Goal: Information Seeking & Learning: Compare options

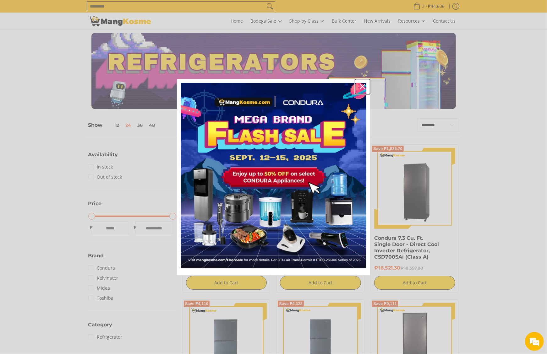
click at [362, 84] on icon "close icon" at bounding box center [362, 86] width 5 height 5
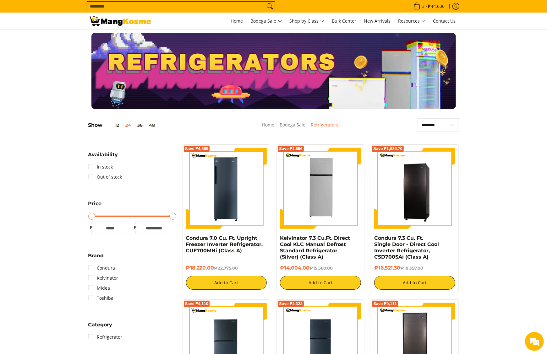
click at [116, 17] on img at bounding box center [119, 21] width 63 height 11
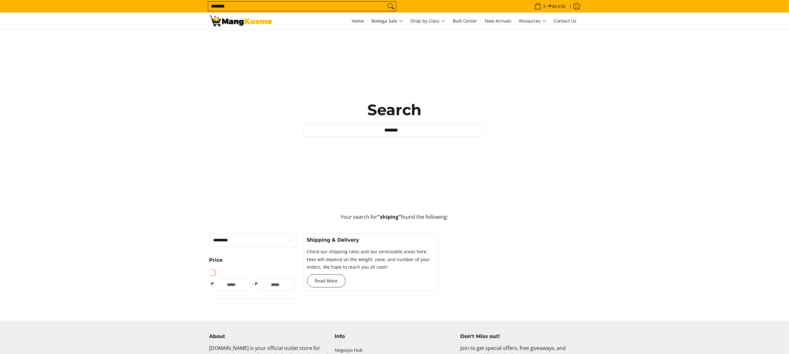
click at [331, 282] on link "Read More" at bounding box center [326, 280] width 39 height 13
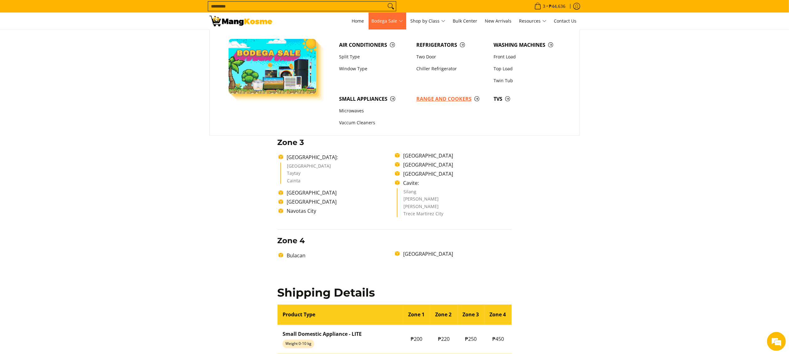
click at [432, 95] on span "Range and Cookers" at bounding box center [451, 99] width 71 height 8
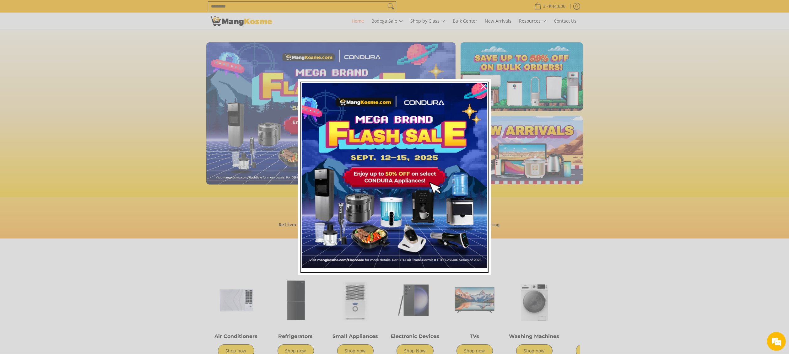
click at [367, 152] on img "Marketing offer form" at bounding box center [395, 176] width 186 height 186
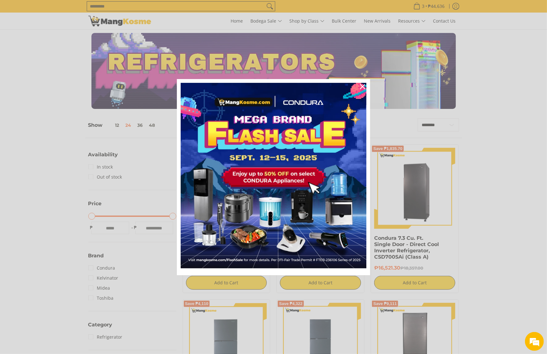
drag, startPoint x: 413, startPoint y: 175, endPoint x: 388, endPoint y: 127, distance: 53.6
click at [412, 169] on div "Marketing offer form" at bounding box center [273, 177] width 547 height 354
click at [366, 86] on div "Close" at bounding box center [362, 87] width 10 height 10
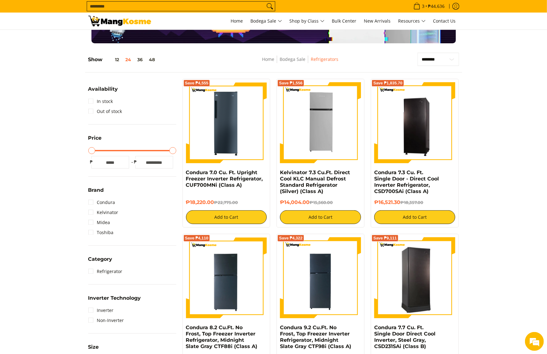
scroll to position [188, 0]
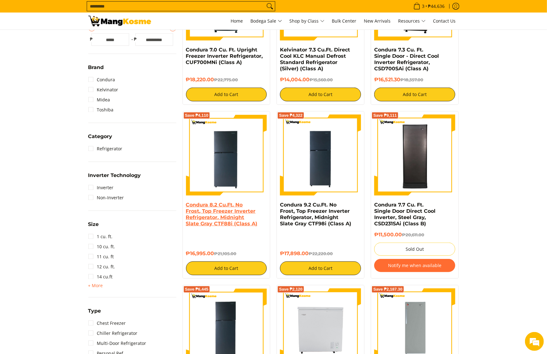
click at [230, 225] on link "Condura 8.2 Cu.Ft. No Frost, Top Freezer Inverter Refrigerator, Midnight Slate …" at bounding box center [222, 214] width 72 height 25
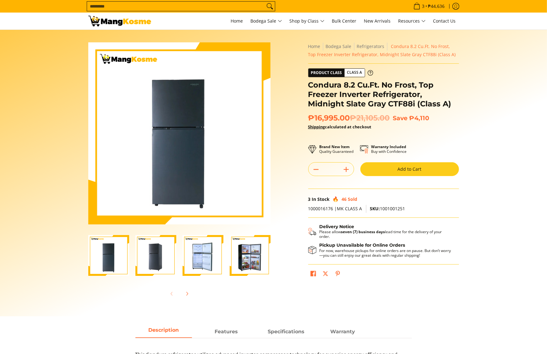
click at [16, 187] on section "Skip to Main Content Enable zoom Disable zoom Enable zoom Disable zoom Enable z…" at bounding box center [273, 173] width 547 height 287
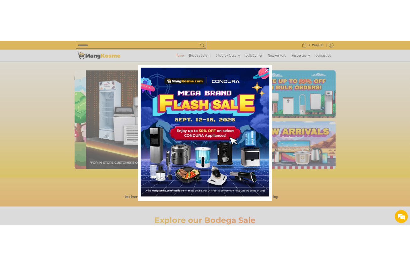
scroll to position [0, 499]
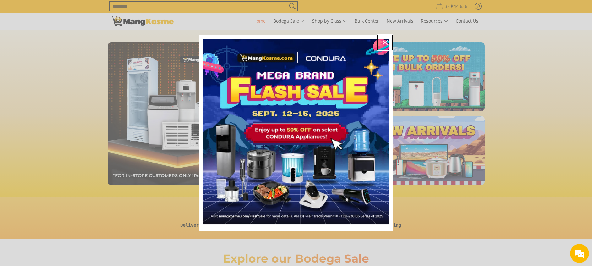
drag, startPoint x: 388, startPoint y: 42, endPoint x: 343, endPoint y: 23, distance: 48.8
click at [387, 43] on div "Close" at bounding box center [385, 42] width 10 height 10
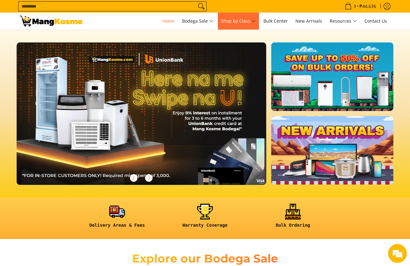
scroll to position [0, 1018]
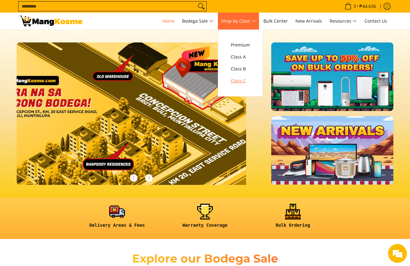
click at [244, 79] on span "Class C" at bounding box center [240, 81] width 19 height 8
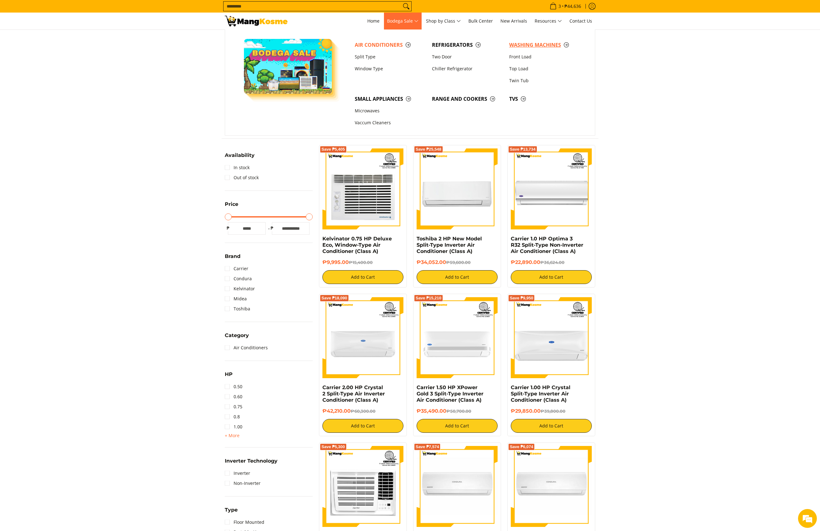
click at [527, 45] on span "Washing Machines" at bounding box center [544, 45] width 71 height 8
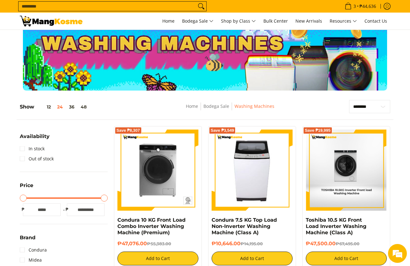
scroll to position [47, 0]
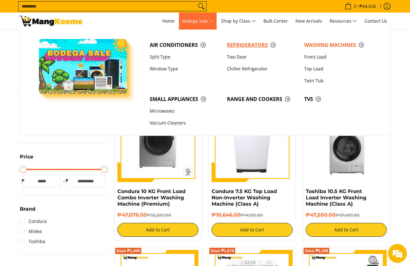
click at [231, 46] on span "Refrigerators" at bounding box center [262, 45] width 71 height 8
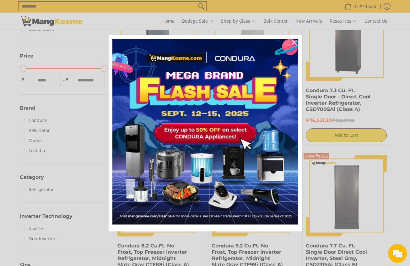
scroll to position [141, 0]
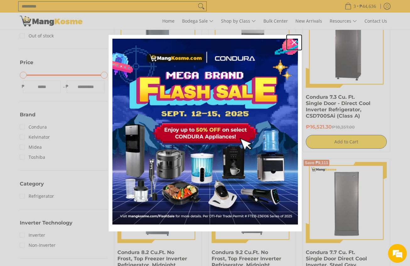
click at [292, 45] on icon "close icon" at bounding box center [294, 42] width 5 height 5
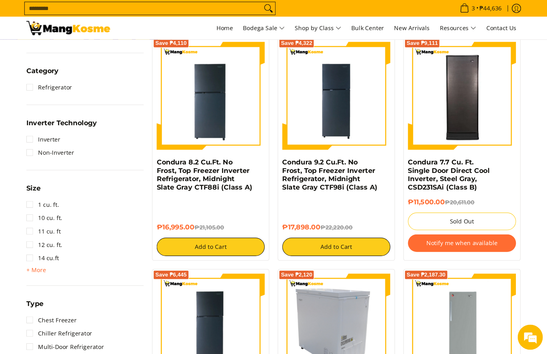
scroll to position [283, 0]
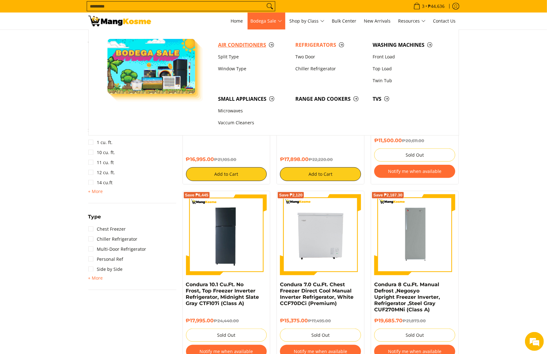
click at [290, 45] on link "Air Conditioners" at bounding box center [253, 45] width 77 height 12
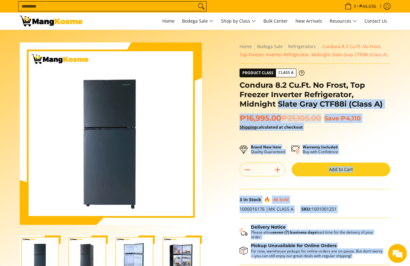
drag, startPoint x: 237, startPoint y: 84, endPoint x: 276, endPoint y: 103, distance: 43.8
click at [278, 104] on div "**********" at bounding box center [314, 164] width 157 height 244
click at [238, 85] on div "**********" at bounding box center [314, 164] width 157 height 244
drag, startPoint x: 238, startPoint y: 85, endPoint x: 271, endPoint y: 107, distance: 39.3
click at [271, 107] on div "**********" at bounding box center [314, 164] width 157 height 244
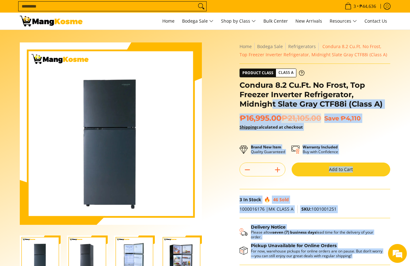
drag, startPoint x: 270, startPoint y: 105, endPoint x: 262, endPoint y: 103, distance: 7.9
click at [269, 105] on h1 "Condura 8.2 Cu.Ft. No Frost, Top Freezer Inverter Refrigerator, Midnight Slate …" at bounding box center [315, 94] width 151 height 28
click at [275, 110] on div "Condura 8.2 Cu.Ft. No Frost, Top Freezer Inverter Refrigerator, Midnight Slate …" at bounding box center [315, 96] width 151 height 33
click at [279, 118] on span "₱16,995.00 ₱21,105.00" at bounding box center [281, 117] width 82 height 9
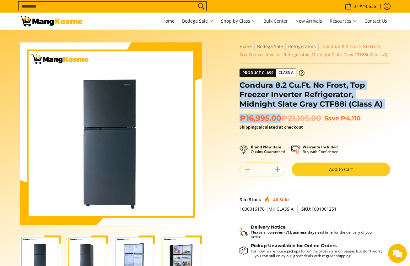
drag, startPoint x: 267, startPoint y: 115, endPoint x: 240, endPoint y: 83, distance: 41.0
click at [240, 83] on div "**********" at bounding box center [315, 164] width 151 height 244
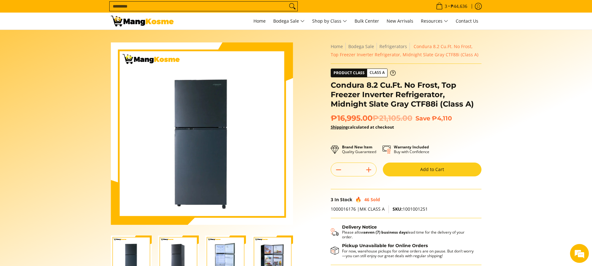
drag, startPoint x: 191, startPoint y: 5, endPoint x: 185, endPoint y: 6, distance: 5.7
click at [190, 5] on input "Search..." at bounding box center [199, 6] width 178 height 9
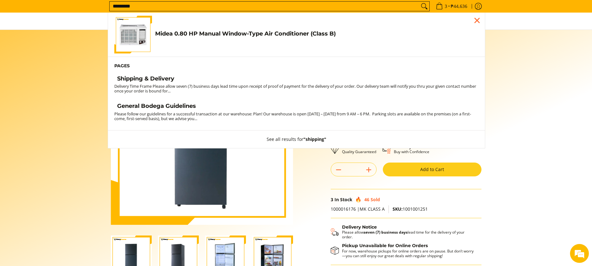
type input "********"
click at [410, 2] on button "Search" at bounding box center [424, 6] width 10 height 9
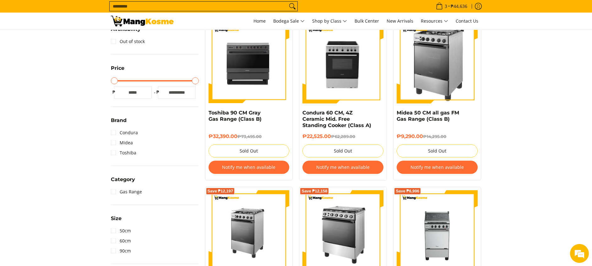
scroll to position [126, 0]
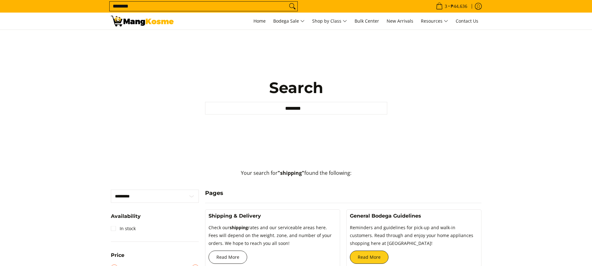
click at [232, 258] on link "Read More" at bounding box center [227, 256] width 39 height 13
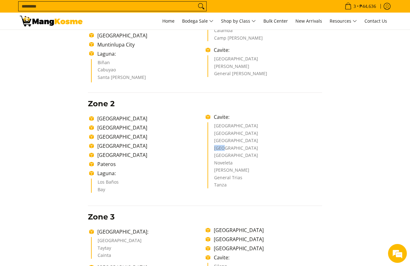
click at [66, 22] on img at bounding box center [51, 21] width 63 height 11
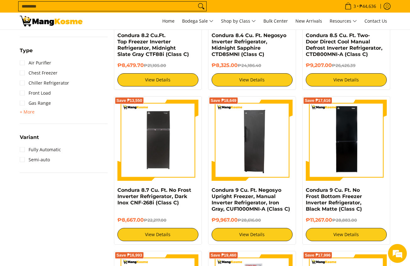
drag, startPoint x: 6, startPoint y: 199, endPoint x: 13, endPoint y: 200, distance: 7.9
click at [11, 200] on section "**********" at bounding box center [205, 246] width 410 height 1304
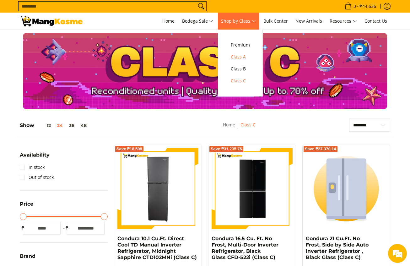
click at [241, 53] on span "Class A" at bounding box center [240, 57] width 19 height 8
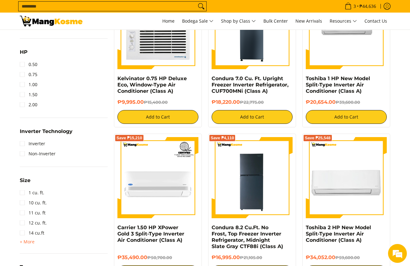
scroll to position [518, 0]
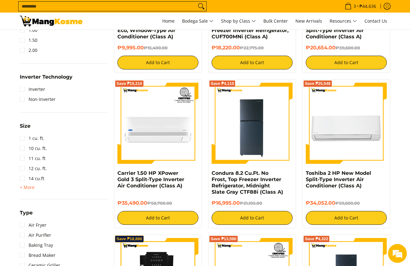
drag, startPoint x: 210, startPoint y: 173, endPoint x: 241, endPoint y: 204, distance: 43.7
click at [241, 204] on div "Save ₱4,110 Condura 8.2 Cu.Ft. No Frost, Top Freezer Inverter Refrigerator, Mid…" at bounding box center [252, 153] width 88 height 149
copy div "Condura 8.2 Cu.Ft. No Frost, Top Freezer Inverter Refrigerator, Midnight Slate …"
click at [256, 157] on img at bounding box center [252, 123] width 81 height 81
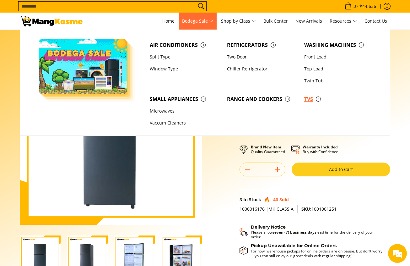
click at [311, 98] on span "TVs" at bounding box center [339, 99] width 71 height 8
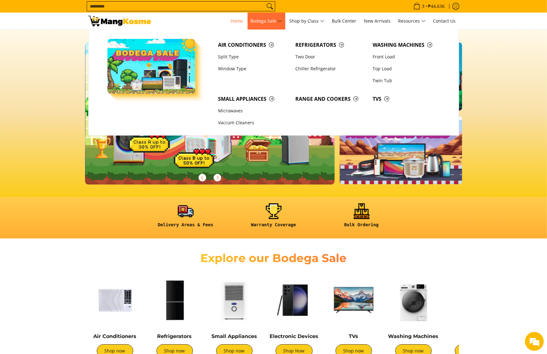
scroll to position [0, 249]
click at [325, 44] on span "Refrigerators" at bounding box center [330, 45] width 71 height 8
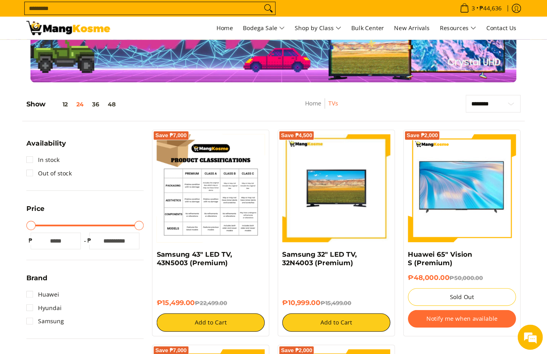
scroll to position [47, 0]
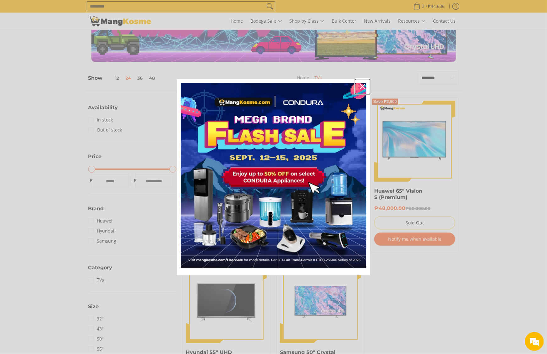
click at [362, 83] on div "Close" at bounding box center [362, 87] width 10 height 10
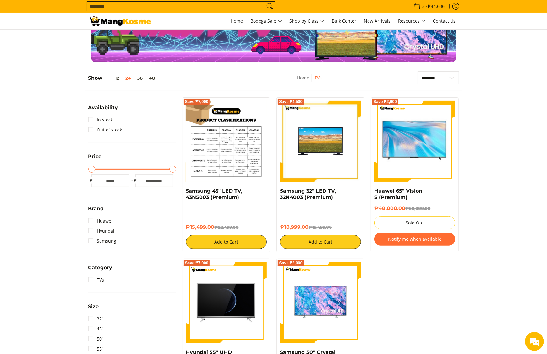
scroll to position [0, 0]
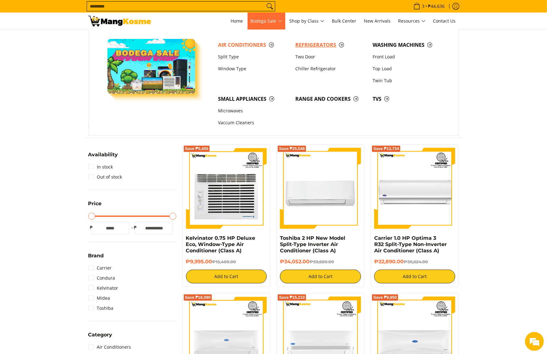
click at [305, 44] on span "Refrigerators" at bounding box center [330, 45] width 71 height 8
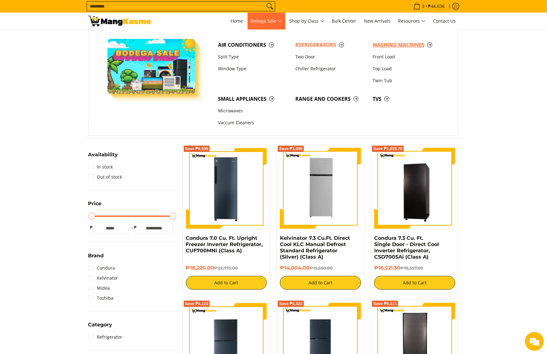
click at [381, 45] on span "Washing Machines" at bounding box center [407, 45] width 71 height 8
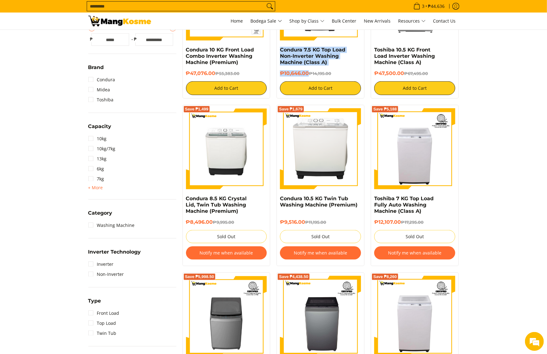
drag, startPoint x: 278, startPoint y: 49, endPoint x: 309, endPoint y: 74, distance: 40.0
click at [309, 74] on div "Save ₱3,549 Condura 7.5 KG Top Load Non-Inverter Washing Machine (Class A) ₱10,…" at bounding box center [320, 27] width 88 height 143
copy div "Condura 7.5 KG Top Load Non-Inverter Washing Machine (Class A) ₱10,646.00"
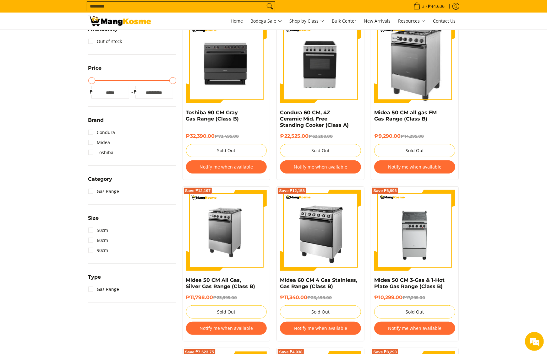
click at [103, 19] on img at bounding box center [119, 21] width 63 height 11
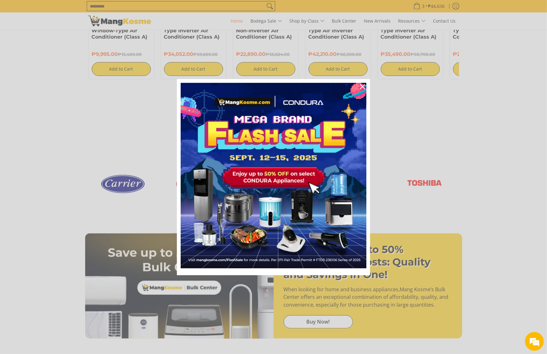
scroll to position [0, 249]
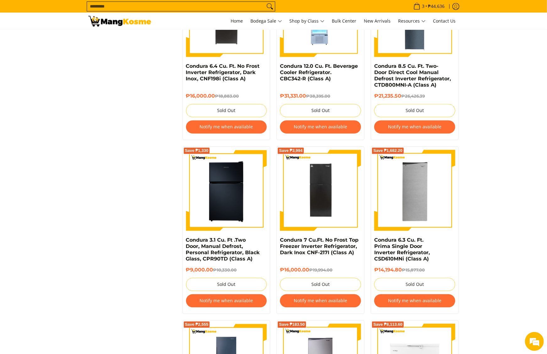
scroll to position [942, 0]
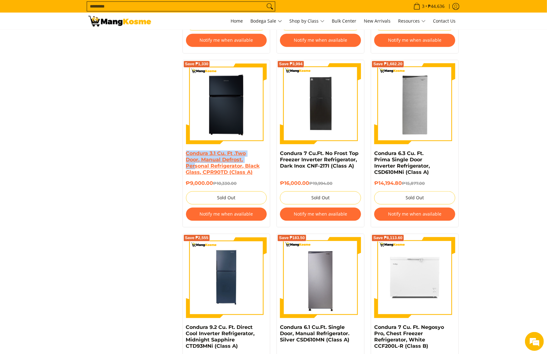
click at [214, 158] on link "Condura 3.1 Cu. Ft .Two Door, Manual Defrost, Personal Refrigerator, Black Glas…" at bounding box center [223, 162] width 74 height 25
